Goal: Check status

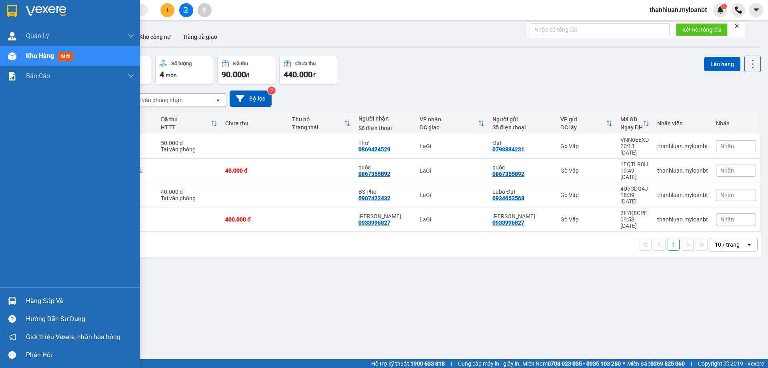
click at [8, 293] on div "Hàng sắp về" at bounding box center [70, 301] width 140 height 18
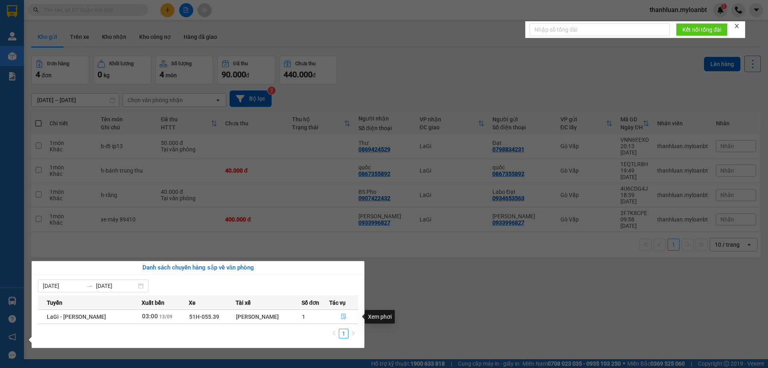
click at [344, 315] on icon "file-done" at bounding box center [344, 316] width 6 height 6
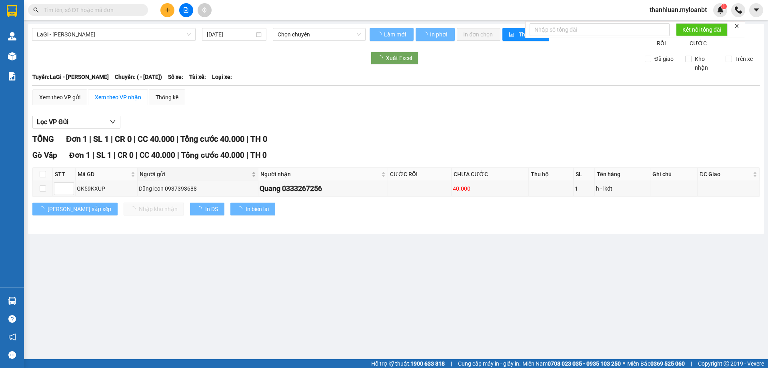
type input "[DATE]"
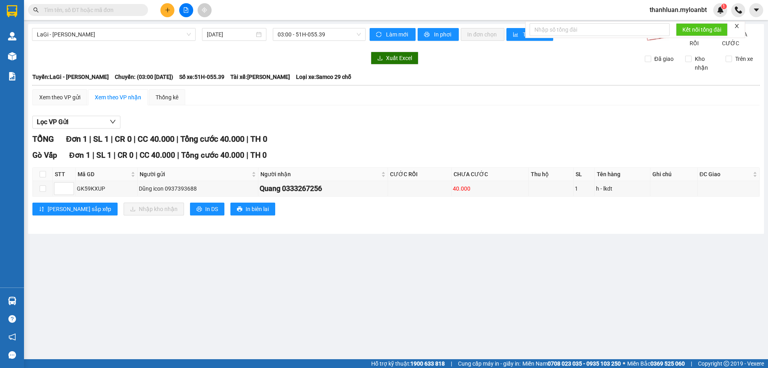
click at [423, 161] on div "Gò Vấp Đơn 1 | SL 1 | CR 0 | CC 40.000 | Tổng cước 40.000 | TH 0" at bounding box center [396, 155] width 728 height 12
